Goal: Task Accomplishment & Management: Use online tool/utility

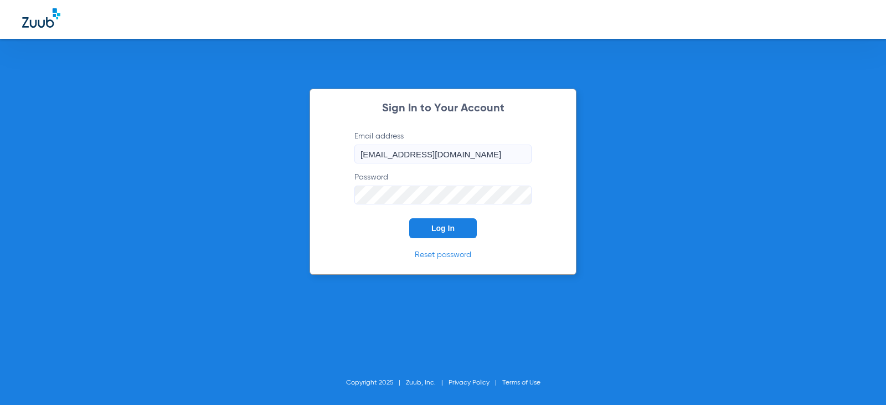
click at [458, 232] on button "Log In" at bounding box center [443, 228] width 68 height 20
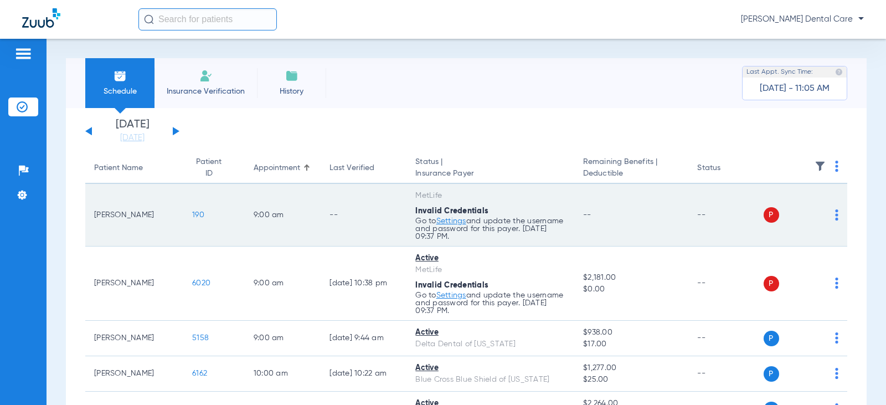
click at [826, 216] on div "P S" at bounding box center [801, 215] width 75 height 16
click at [827, 215] on div "P S" at bounding box center [801, 215] width 75 height 16
click at [835, 216] on img at bounding box center [836, 214] width 3 height 11
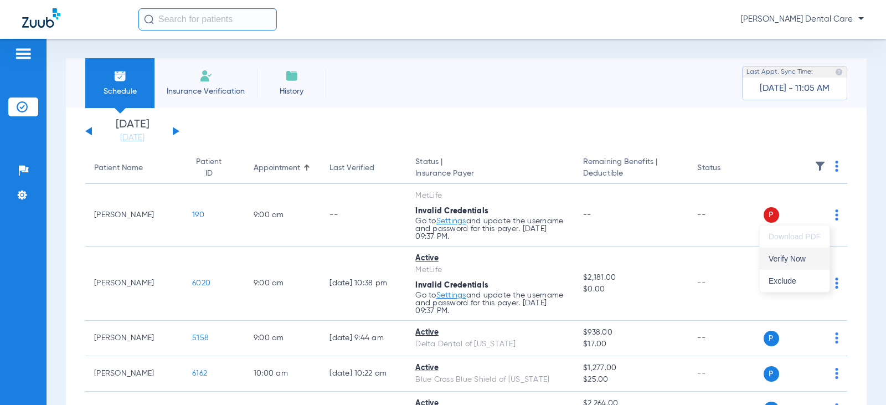
click at [797, 255] on span "Verify Now" at bounding box center [795, 259] width 52 height 8
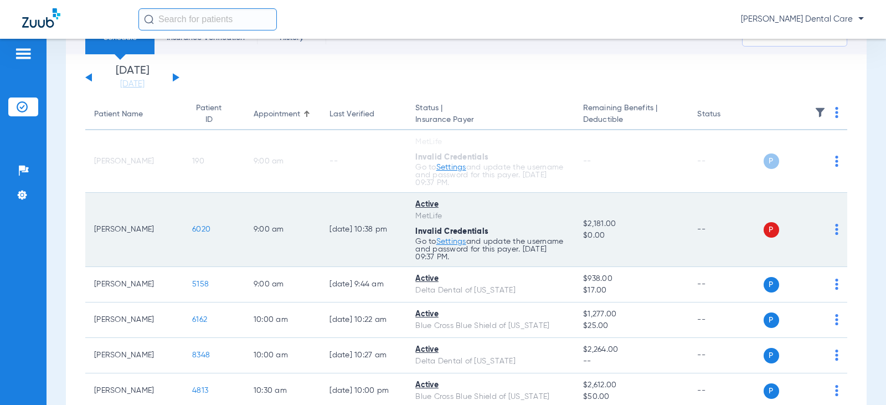
scroll to position [55, 0]
click at [830, 228] on td "P S" at bounding box center [806, 228] width 84 height 74
click at [835, 224] on img at bounding box center [836, 227] width 3 height 11
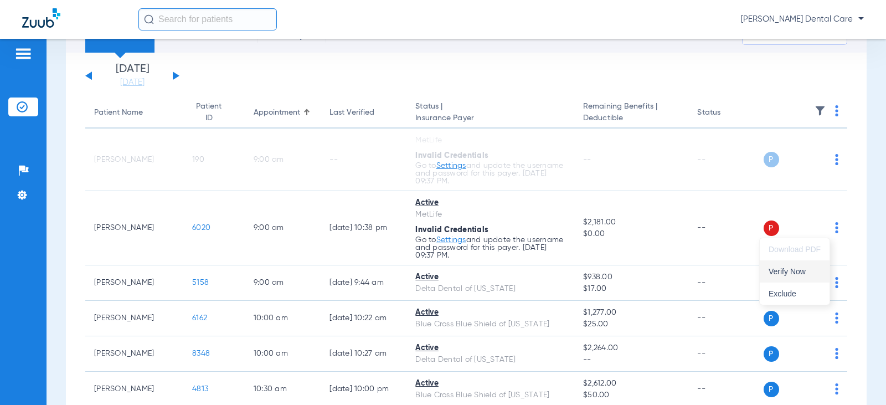
click at [801, 271] on span "Verify Now" at bounding box center [795, 272] width 52 height 8
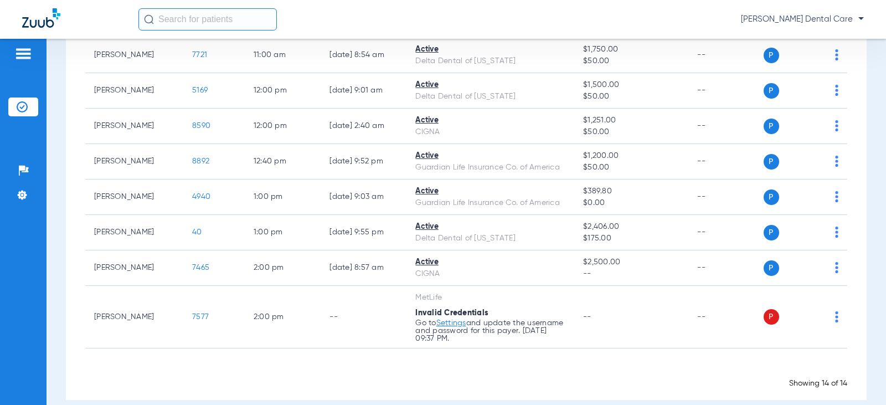
scroll to position [439, 0]
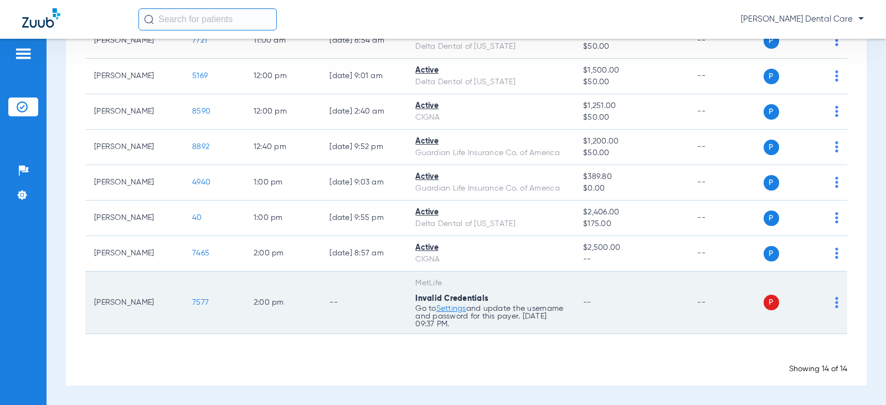
click at [835, 299] on img at bounding box center [836, 302] width 3 height 11
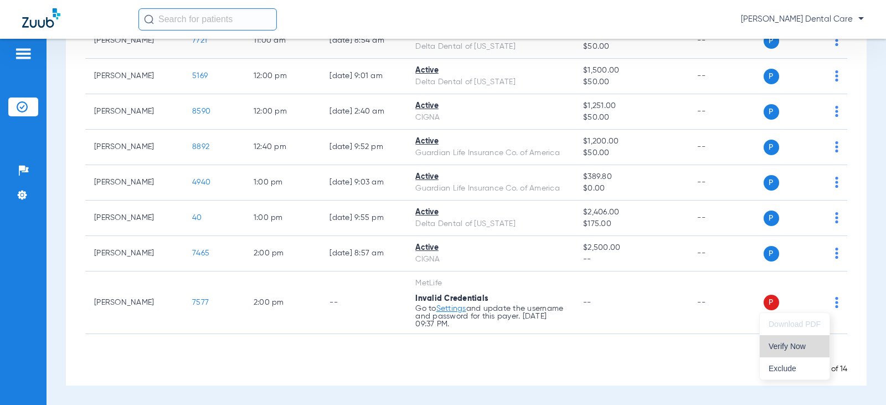
click at [794, 342] on span "Verify Now" at bounding box center [795, 346] width 52 height 8
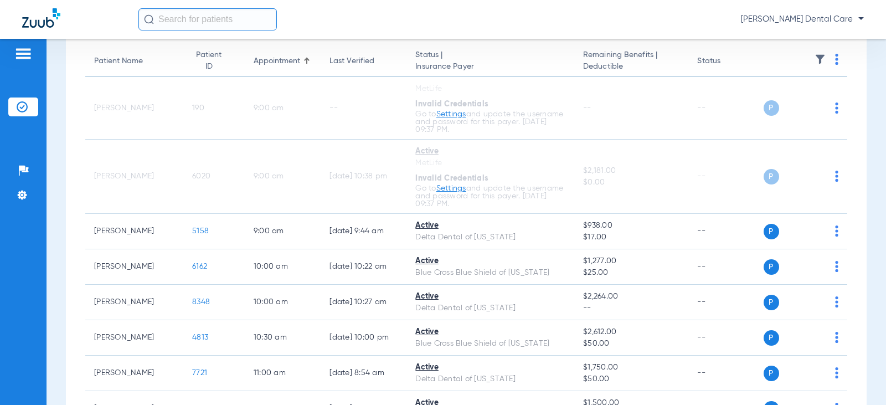
scroll to position [0, 0]
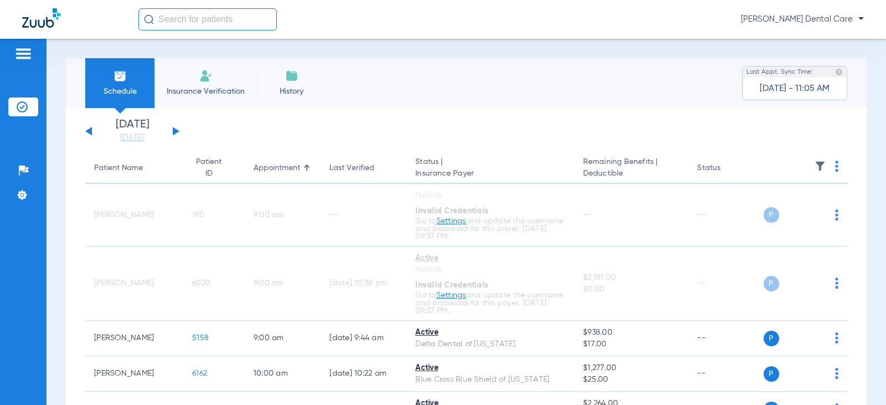
click at [177, 135] on div "[DATE] [DATE] [DATE] [DATE] [DATE] [DATE] [DATE] [DATE] [DATE] [DATE] [DATE] [D…" at bounding box center [132, 131] width 94 height 24
click at [177, 134] on div "[DATE] [DATE] [DATE] [DATE] [DATE] [DATE] [DATE] [DATE] [DATE] [DATE] [DATE] [D…" at bounding box center [132, 131] width 94 height 24
click at [176, 130] on button at bounding box center [176, 131] width 7 height 8
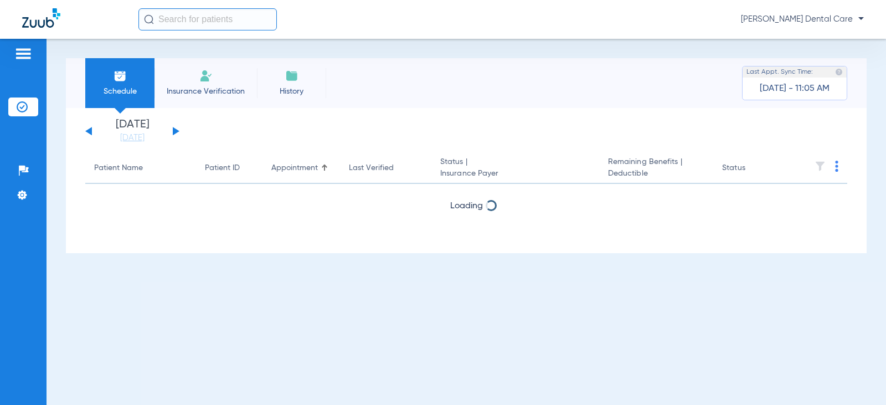
click at [176, 130] on button at bounding box center [176, 131] width 7 height 8
click at [183, 133] on app-single-date-navigator "[DATE] [DATE] [DATE] [DATE] [DATE] [DATE] [DATE] [DATE] [DATE] [DATE] [DATE] [D…" at bounding box center [466, 131] width 762 height 24
click at [179, 131] on div "[DATE] [DATE] [DATE] [DATE] [DATE] [DATE] [DATE] [DATE] [DATE] [DATE] [DATE] [D…" at bounding box center [132, 131] width 94 height 24
click at [175, 131] on button at bounding box center [176, 131] width 7 height 8
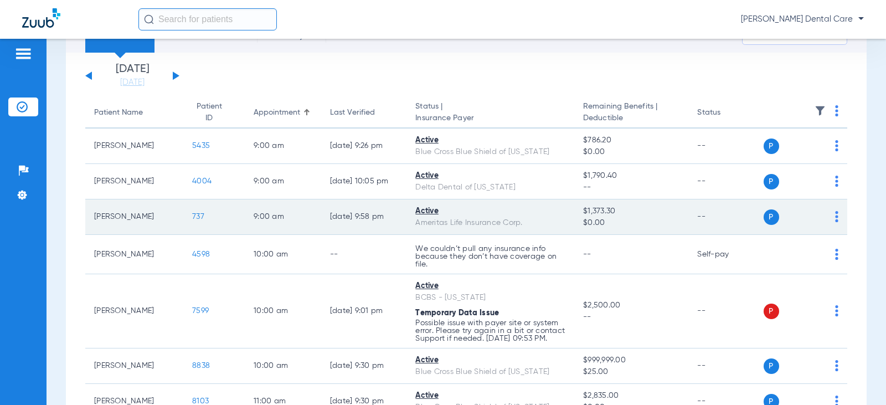
scroll to position [111, 0]
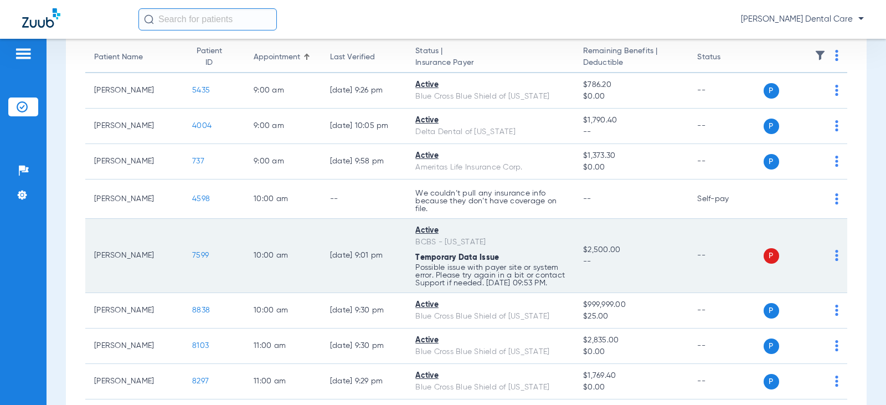
click at [835, 260] on img at bounding box center [836, 255] width 3 height 11
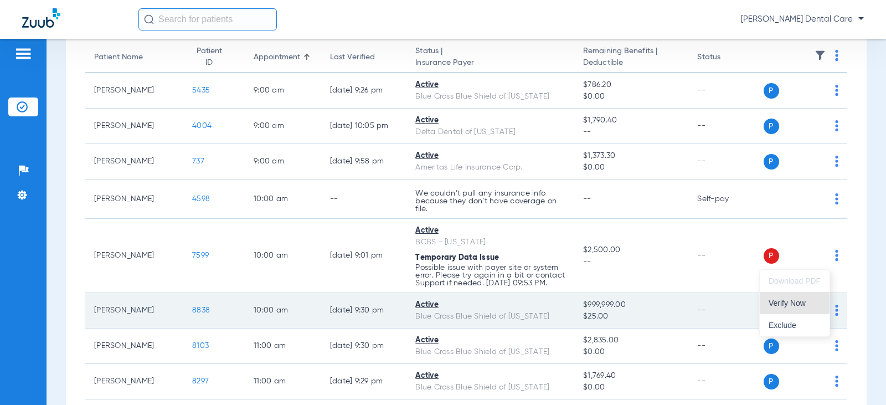
click at [761, 307] on button "Verify Now" at bounding box center [795, 303] width 70 height 22
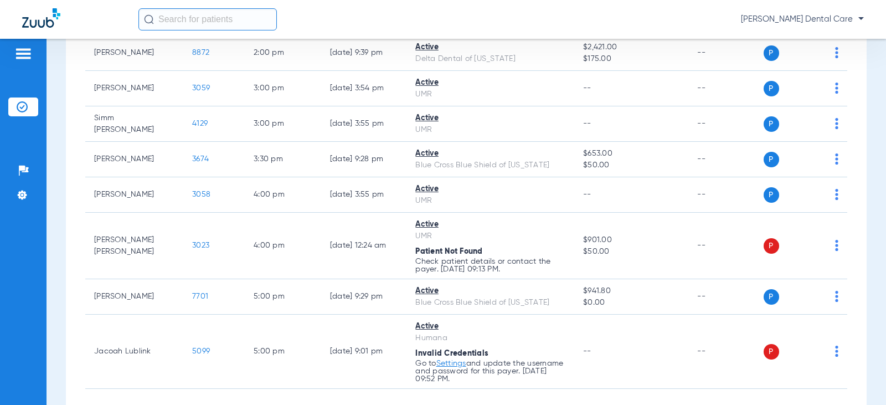
scroll to position [750, 0]
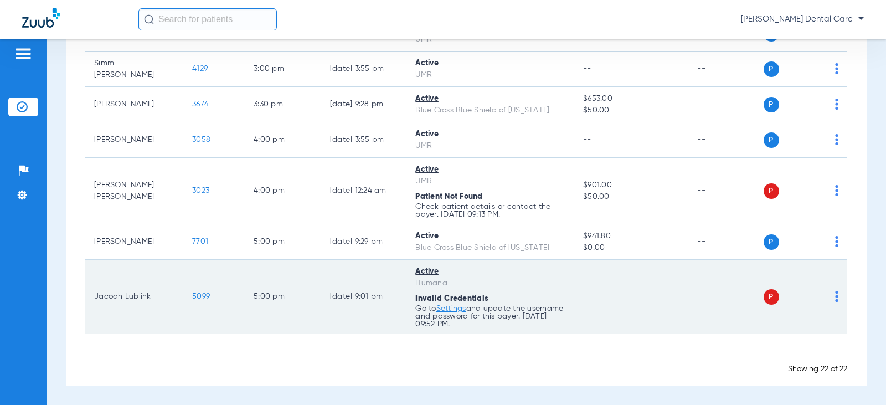
click at [835, 295] on img at bounding box center [836, 296] width 3 height 11
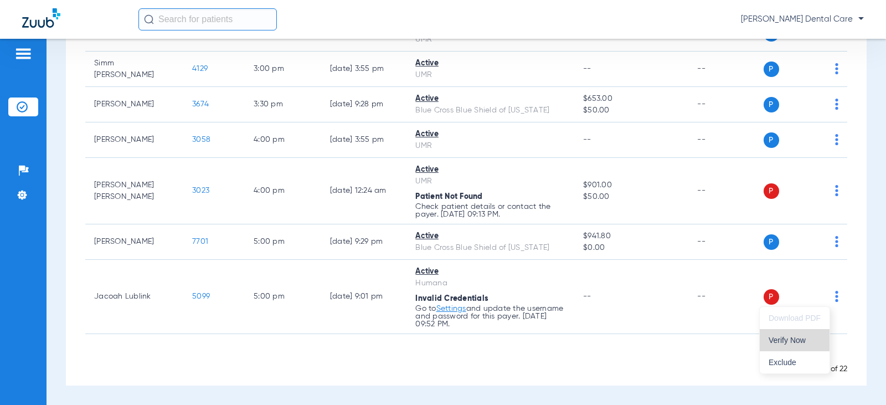
click at [791, 339] on span "Verify Now" at bounding box center [795, 340] width 52 height 8
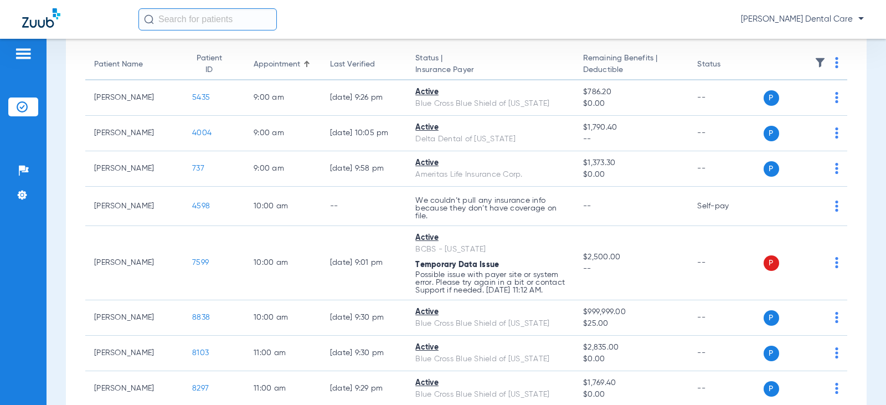
scroll to position [0, 0]
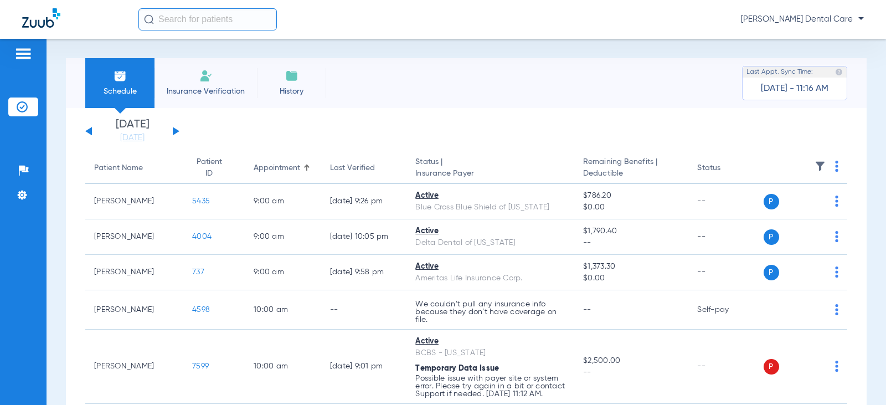
click at [175, 131] on button at bounding box center [176, 131] width 7 height 8
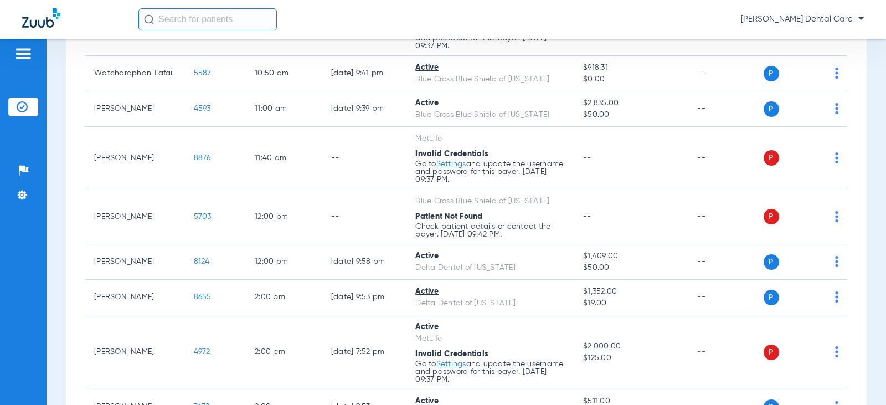
scroll to position [443, 0]
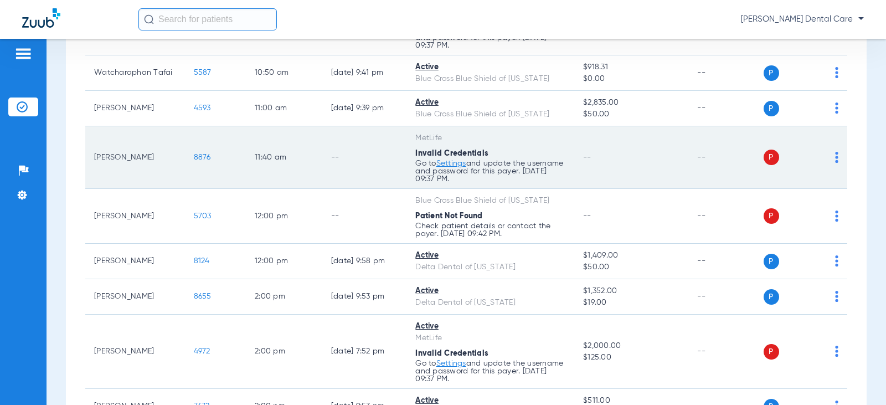
click at [835, 157] on img at bounding box center [836, 157] width 3 height 11
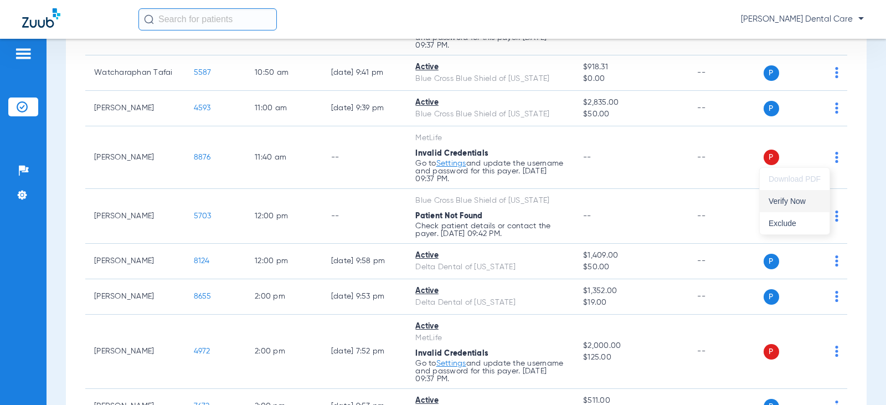
click at [792, 203] on span "Verify Now" at bounding box center [795, 201] width 52 height 8
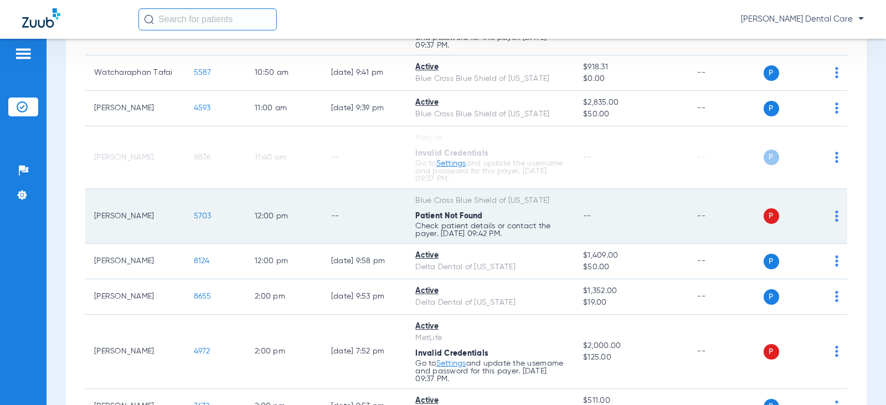
click at [830, 218] on td "P S" at bounding box center [806, 216] width 84 height 55
click at [835, 218] on img at bounding box center [836, 216] width 3 height 11
click at [830, 217] on div at bounding box center [443, 202] width 886 height 405
click at [830, 212] on td "P S" at bounding box center [806, 216] width 84 height 55
click at [835, 215] on img at bounding box center [836, 216] width 3 height 11
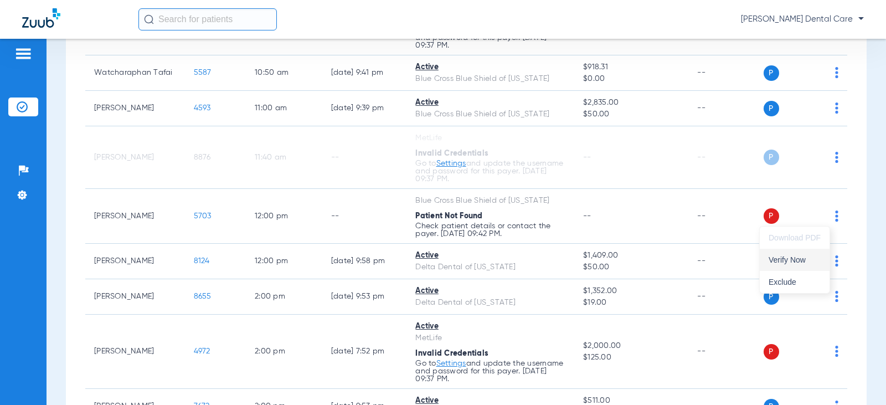
click at [801, 258] on span "Verify Now" at bounding box center [795, 260] width 52 height 8
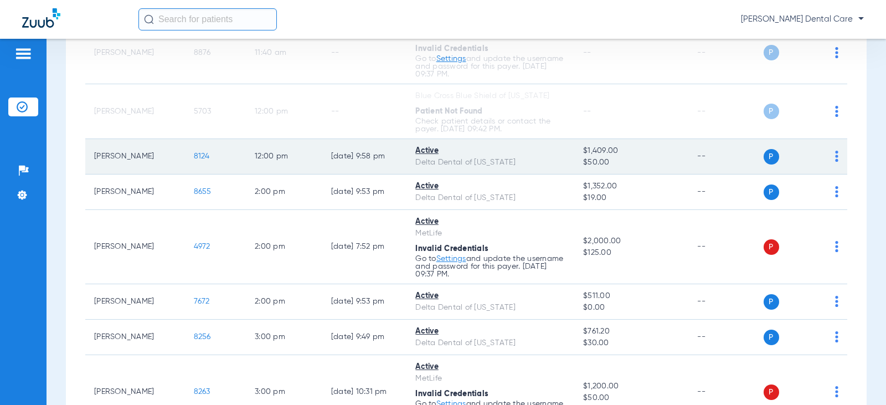
scroll to position [554, 0]
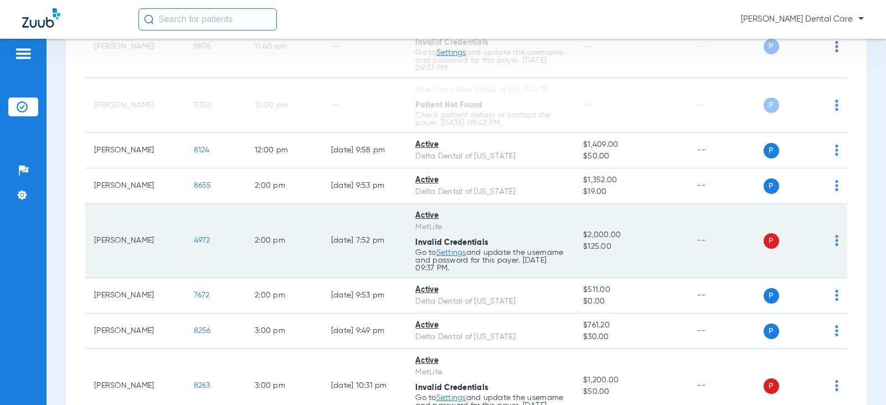
click at [828, 233] on div "P S" at bounding box center [801, 241] width 75 height 16
click at [835, 237] on img at bounding box center [836, 240] width 3 height 11
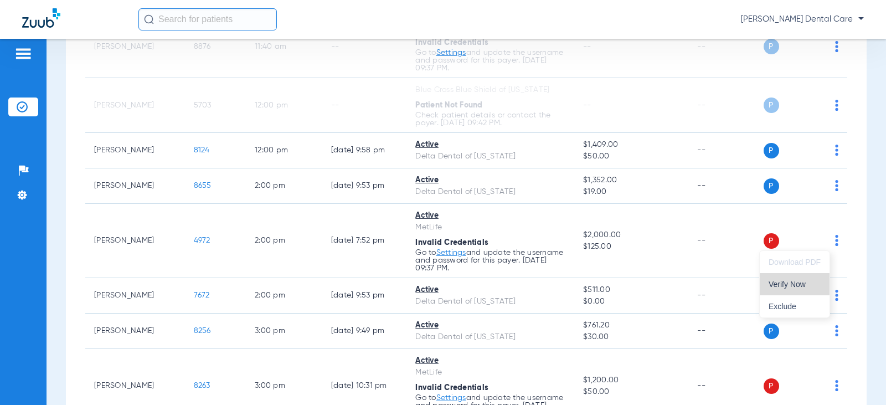
click at [801, 281] on span "Verify Now" at bounding box center [795, 284] width 52 height 8
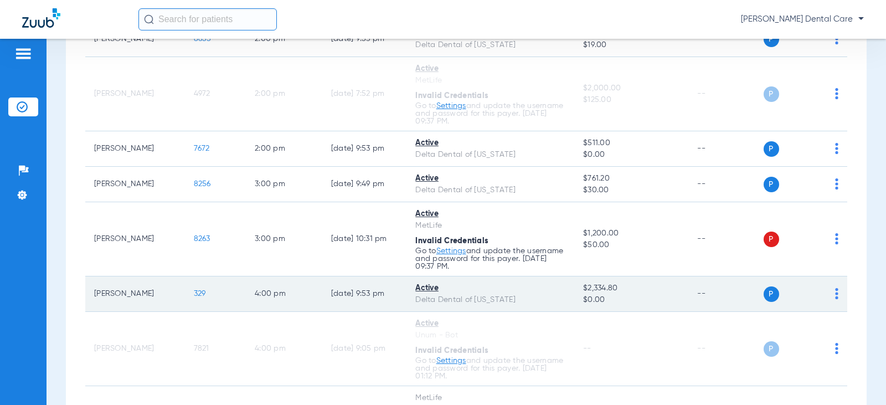
scroll to position [720, 0]
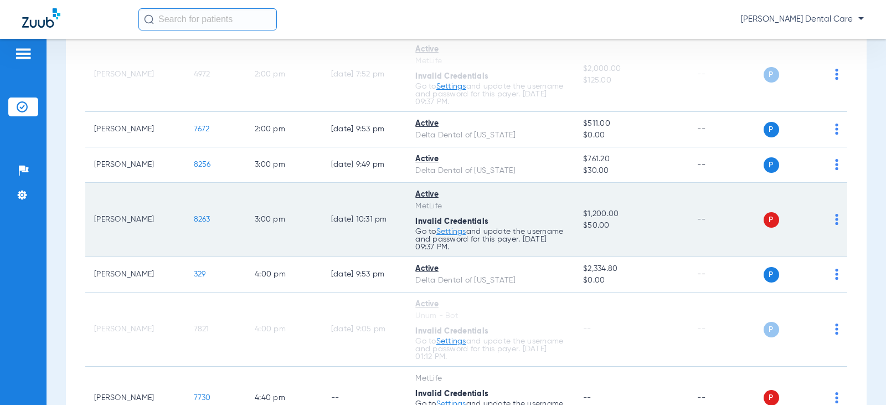
click at [835, 217] on img at bounding box center [836, 219] width 3 height 11
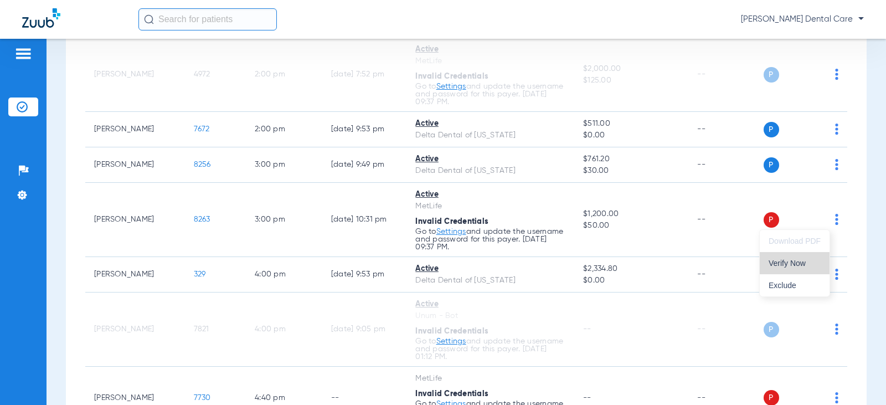
click at [805, 262] on span "Verify Now" at bounding box center [795, 263] width 52 height 8
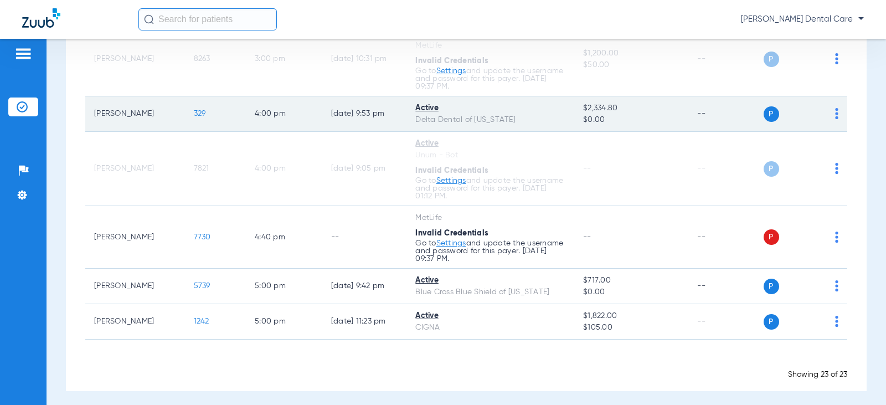
scroll to position [886, 0]
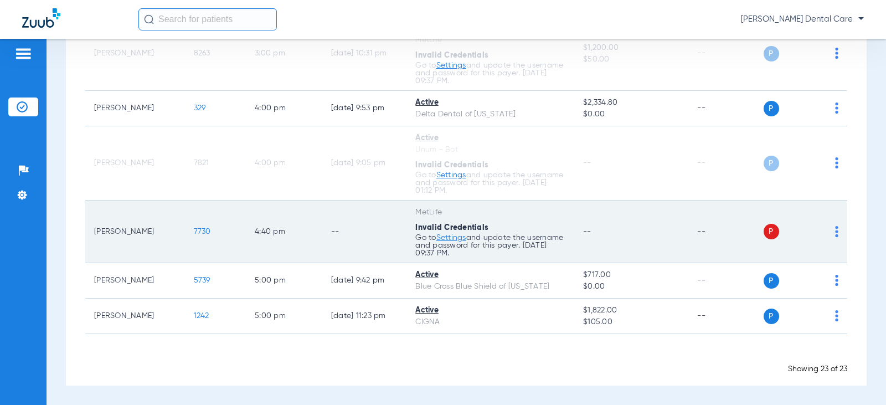
click at [826, 230] on div "P S" at bounding box center [801, 232] width 75 height 16
click at [835, 230] on img at bounding box center [836, 231] width 3 height 11
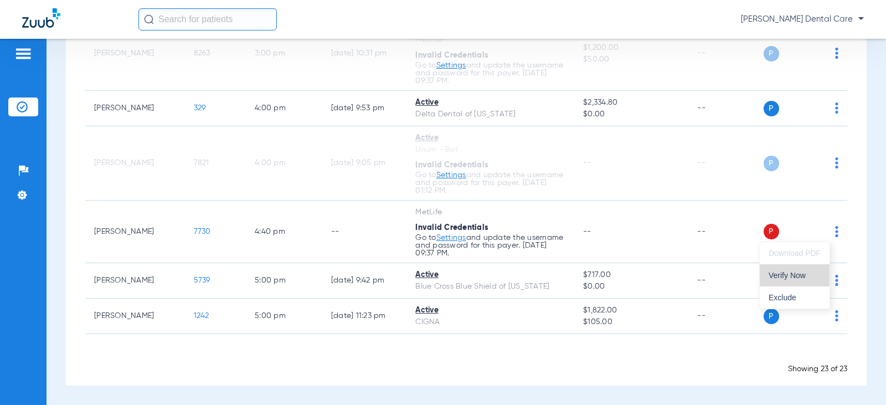
click at [799, 275] on span "Verify Now" at bounding box center [795, 275] width 52 height 8
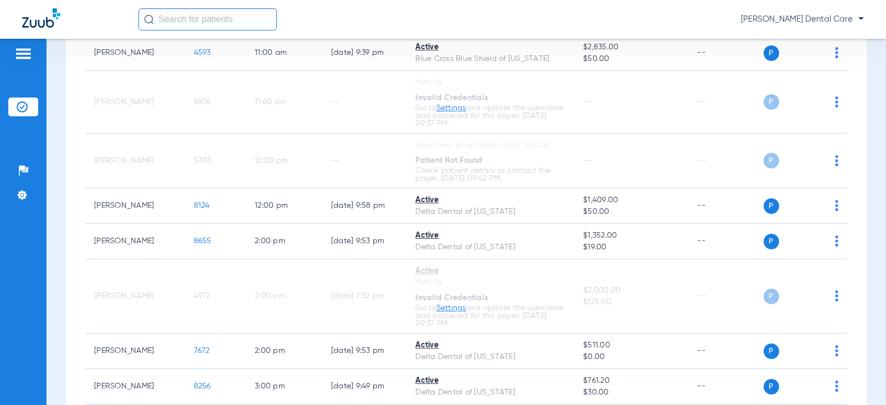
scroll to position [443, 0]
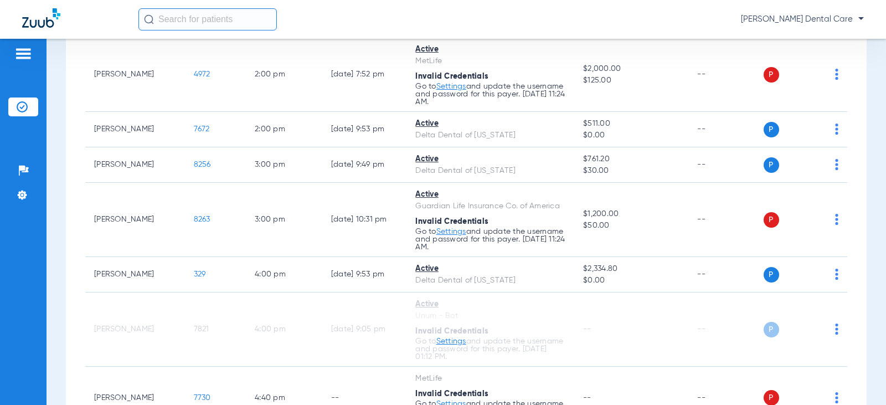
scroll to position [665, 0]
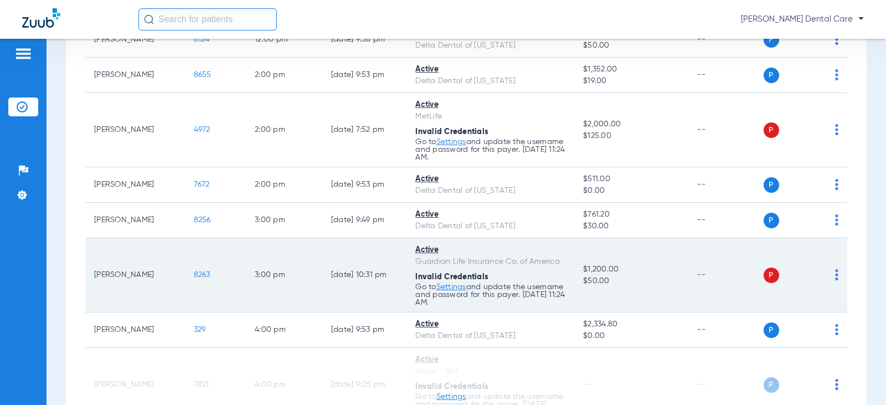
click at [835, 271] on img at bounding box center [836, 274] width 3 height 11
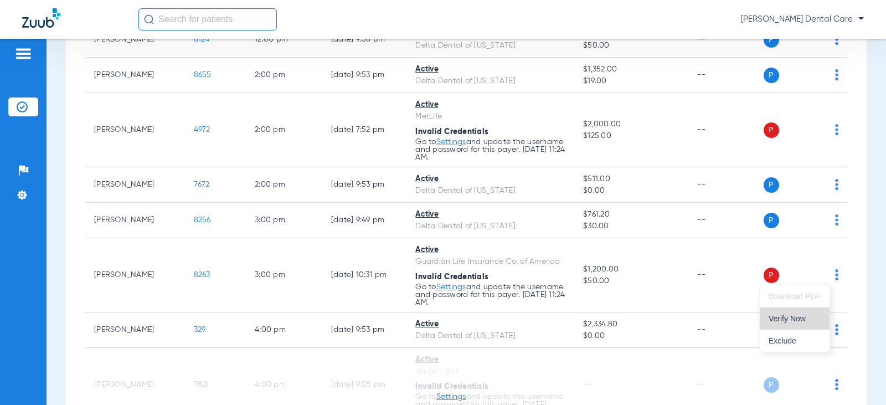
click at [786, 315] on span "Verify Now" at bounding box center [795, 319] width 52 height 8
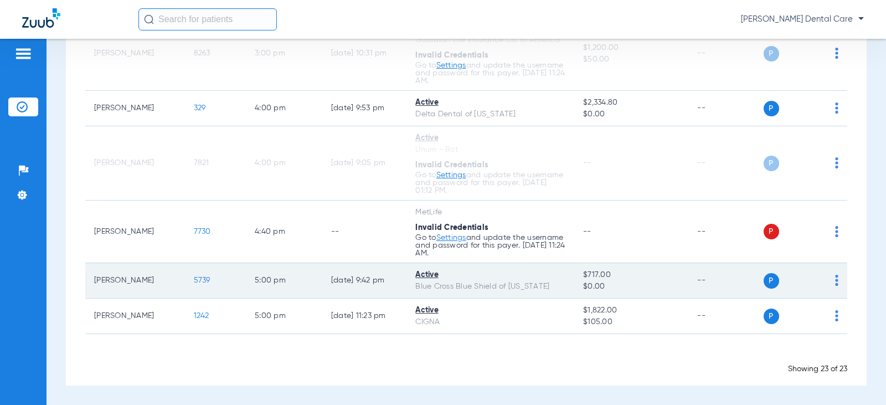
scroll to position [831, 0]
